Goal: Information Seeking & Learning: Learn about a topic

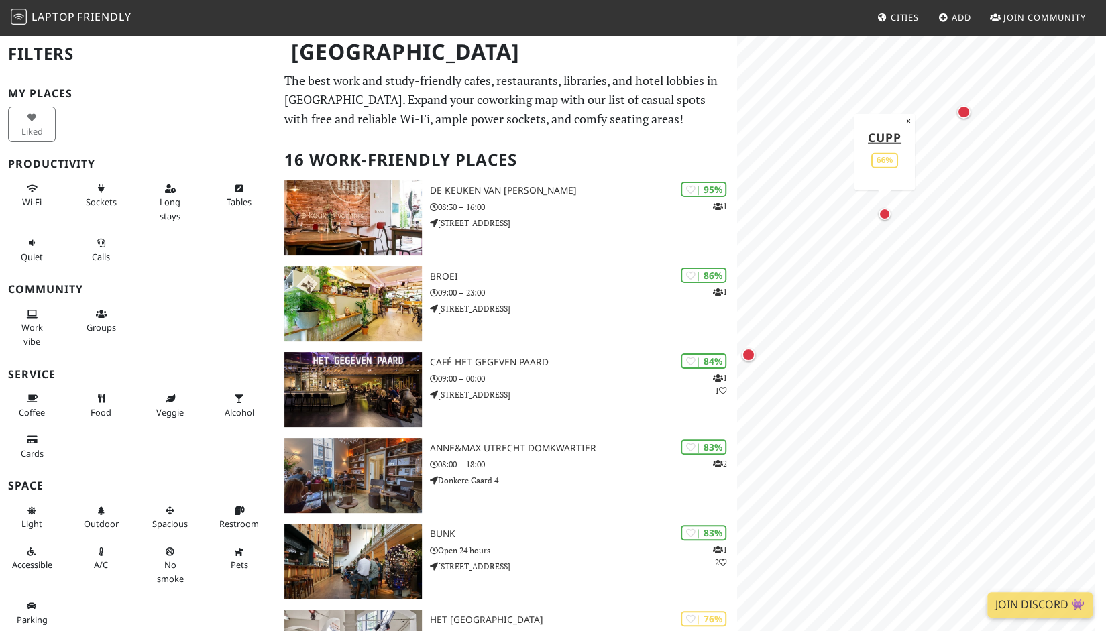
click at [885, 219] on div "Map marker" at bounding box center [884, 214] width 27 height 27
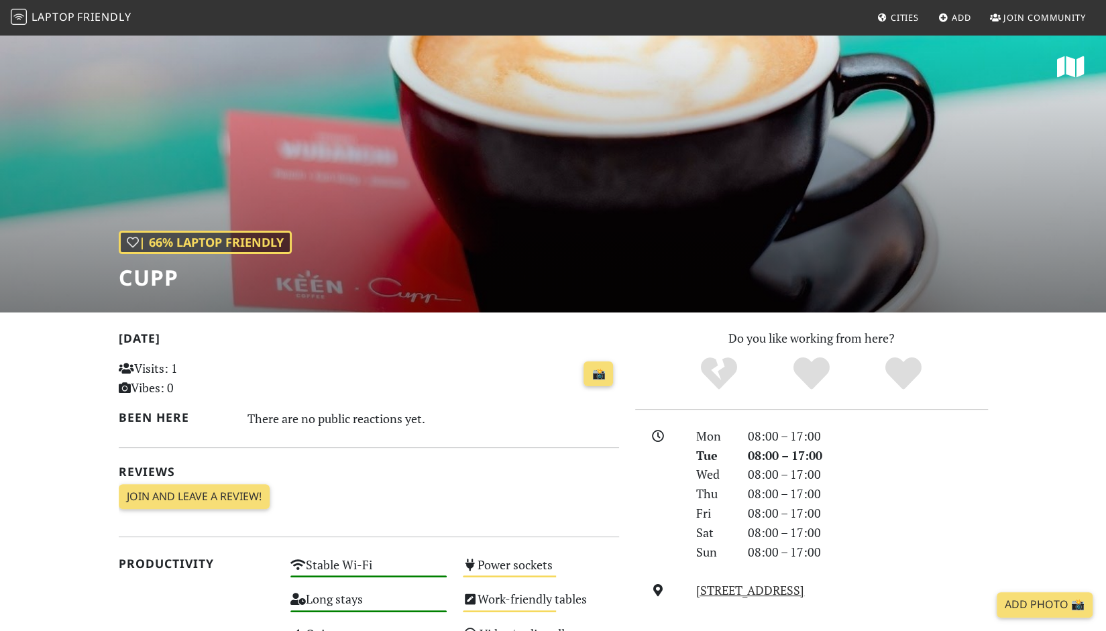
click at [70, 19] on span "Laptop" at bounding box center [54, 16] width 44 height 15
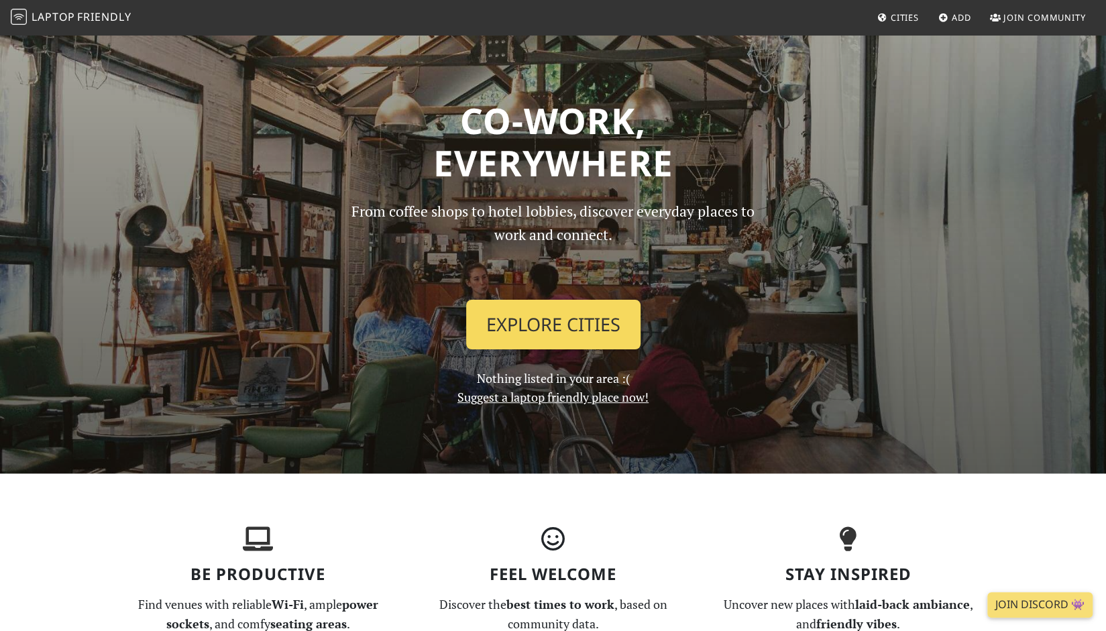
scroll to position [201, 0]
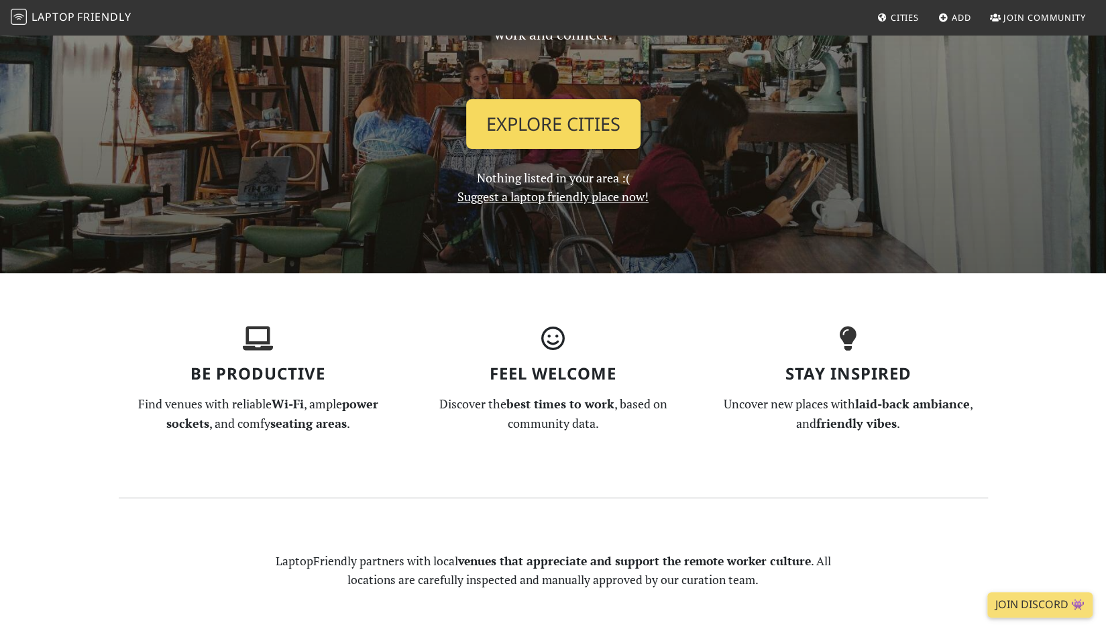
click at [547, 136] on link "Explore Cities" at bounding box center [553, 124] width 174 height 50
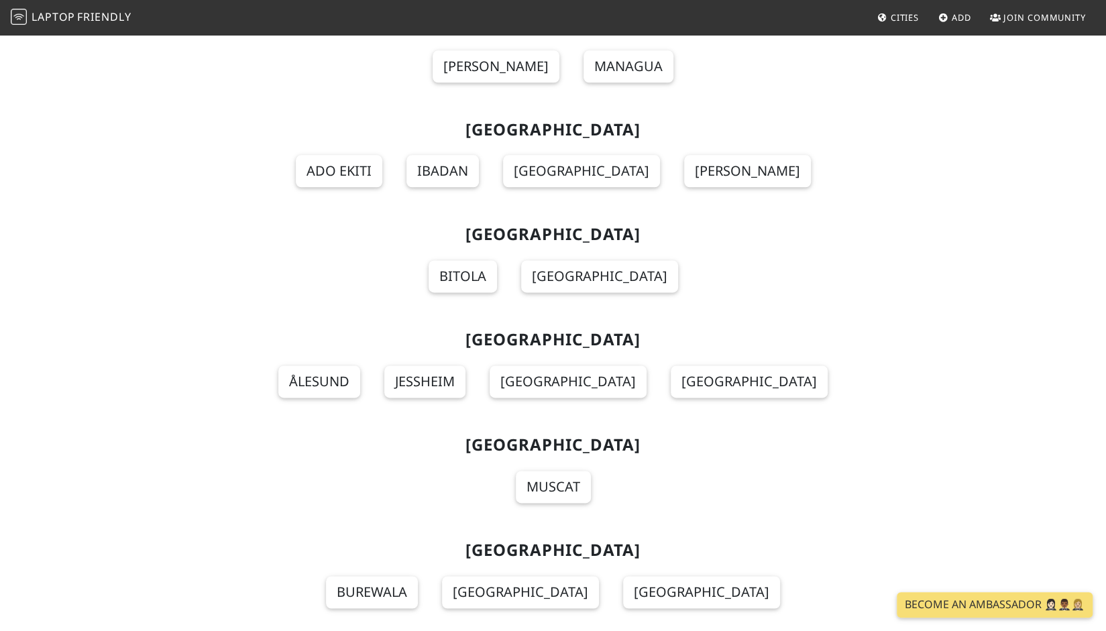
scroll to position [11069, 0]
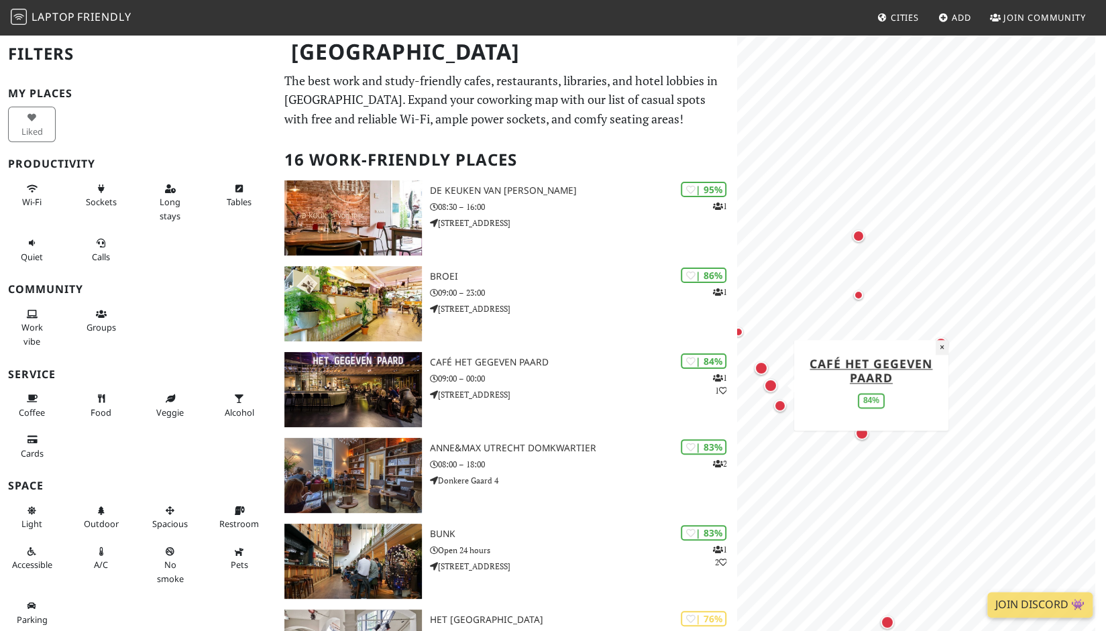
click at [941, 352] on button "×" at bounding box center [942, 347] width 13 height 15
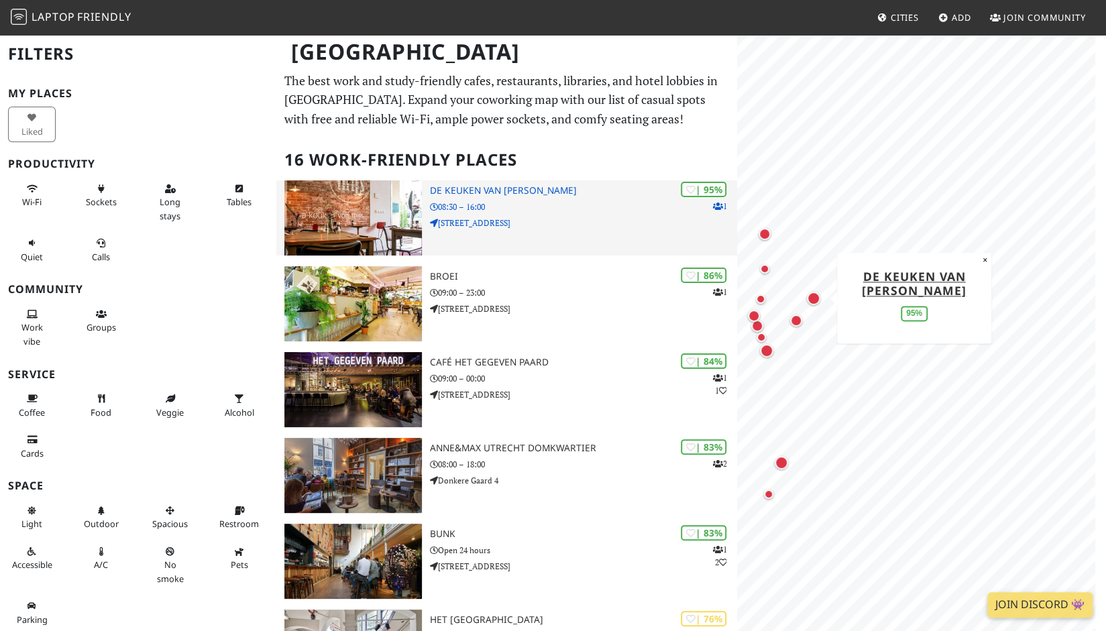
click at [413, 226] on img at bounding box center [353, 217] width 138 height 75
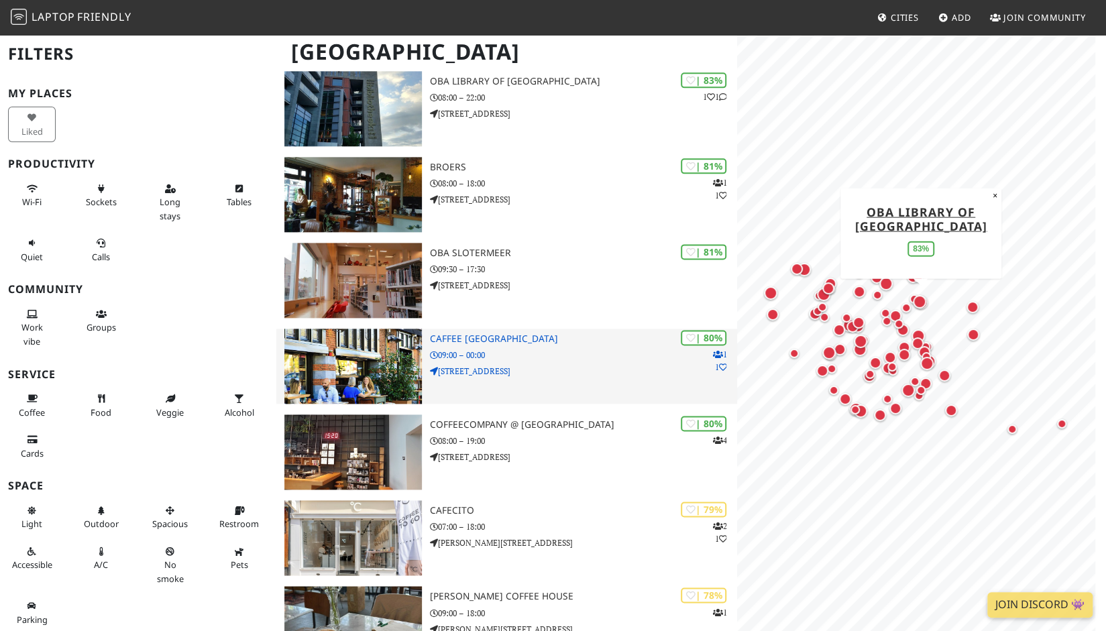
scroll to position [1073, 0]
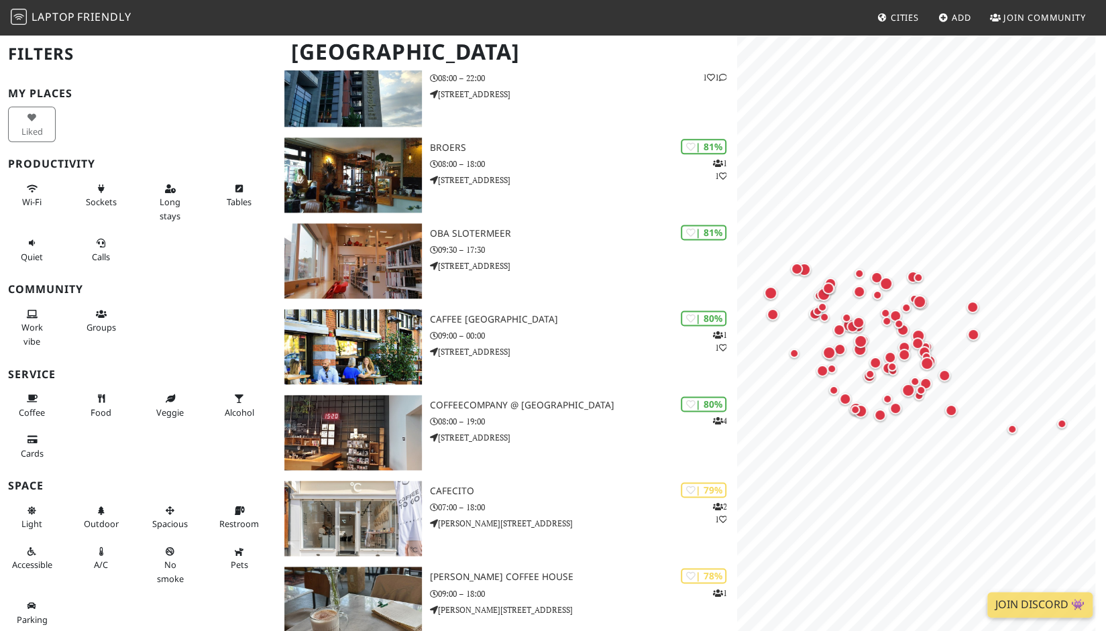
click at [43, 17] on span "Laptop" at bounding box center [54, 16] width 44 height 15
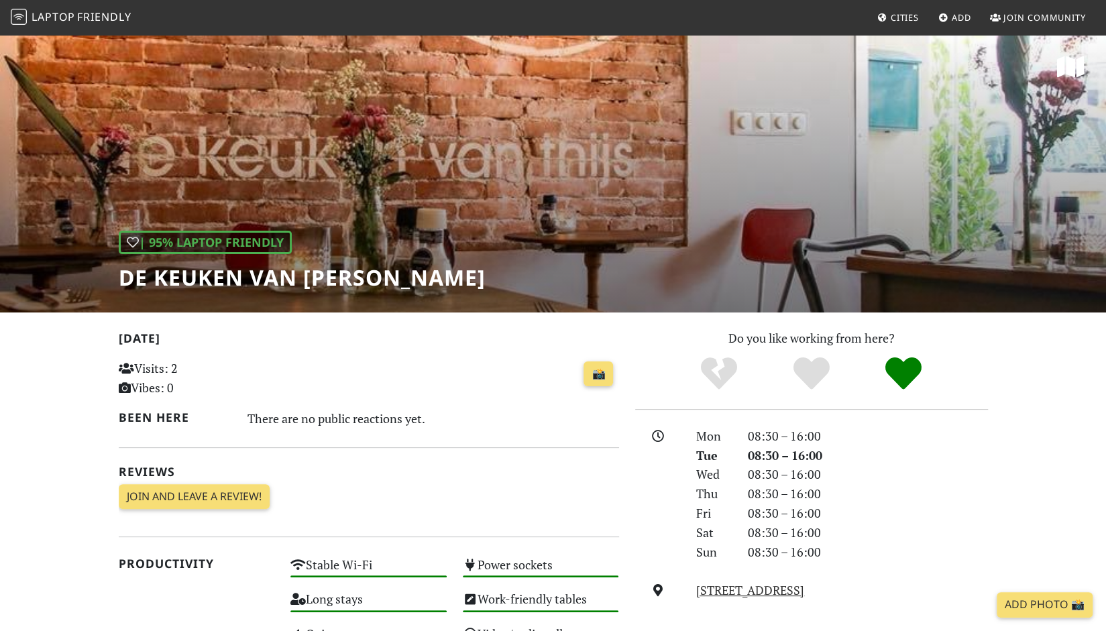
click at [703, 217] on div "| 95% Laptop Friendly De keuken van Thijs" at bounding box center [553, 173] width 1106 height 279
click at [590, 366] on link "📸" at bounding box center [599, 374] width 30 height 25
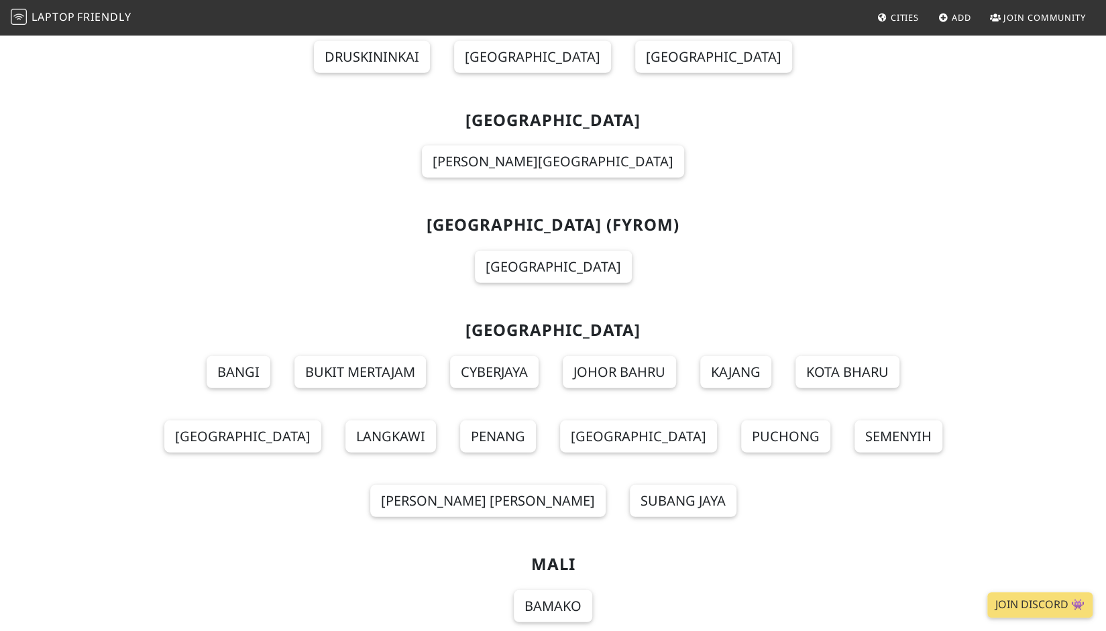
scroll to position [9191, 0]
